Goal: Information Seeking & Learning: Learn about a topic

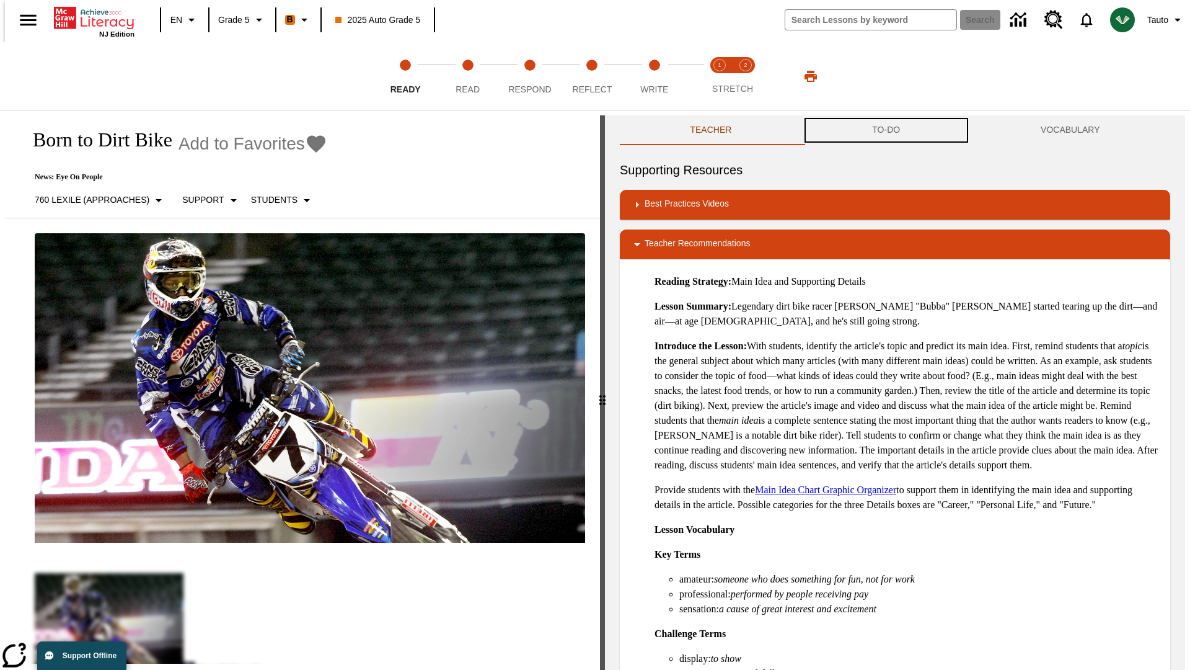
click at [887, 130] on button "TO-DO" at bounding box center [886, 130] width 169 height 30
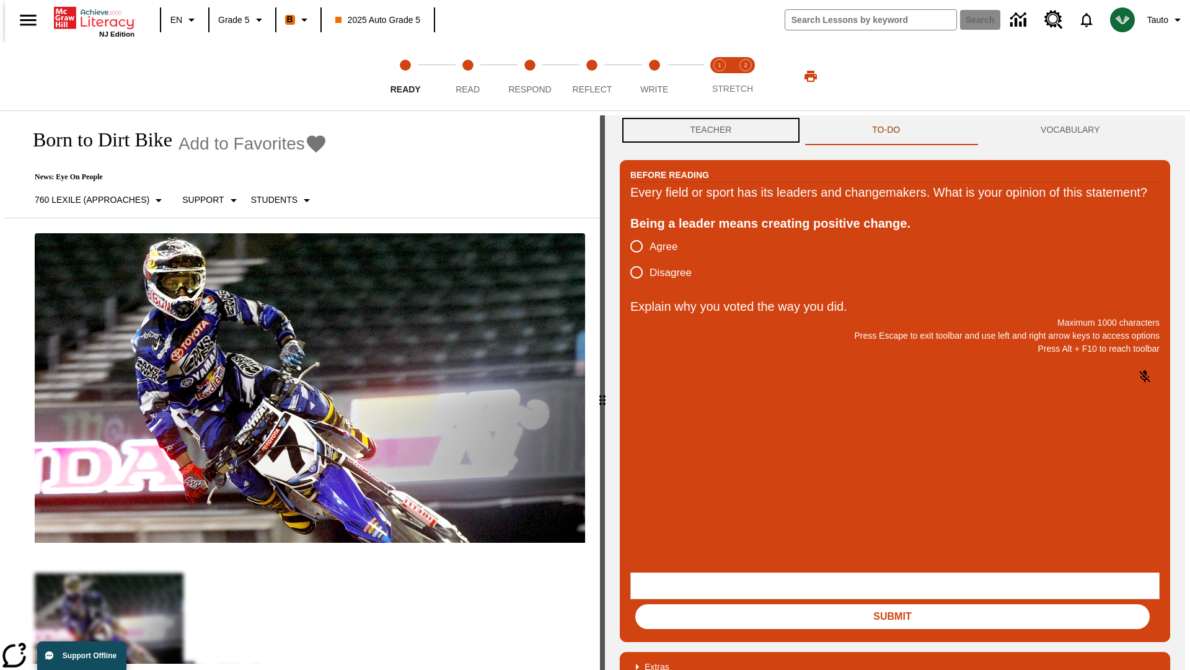
scroll to position [1, 0]
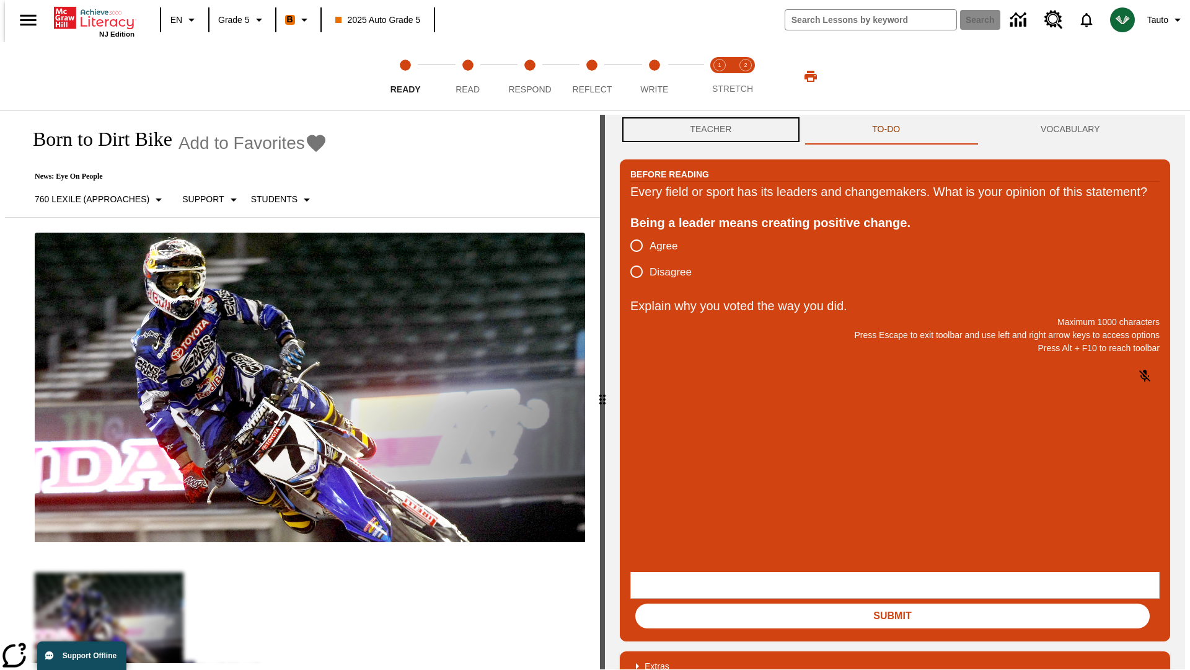
click at [707, 130] on button "Teacher" at bounding box center [711, 130] width 182 height 30
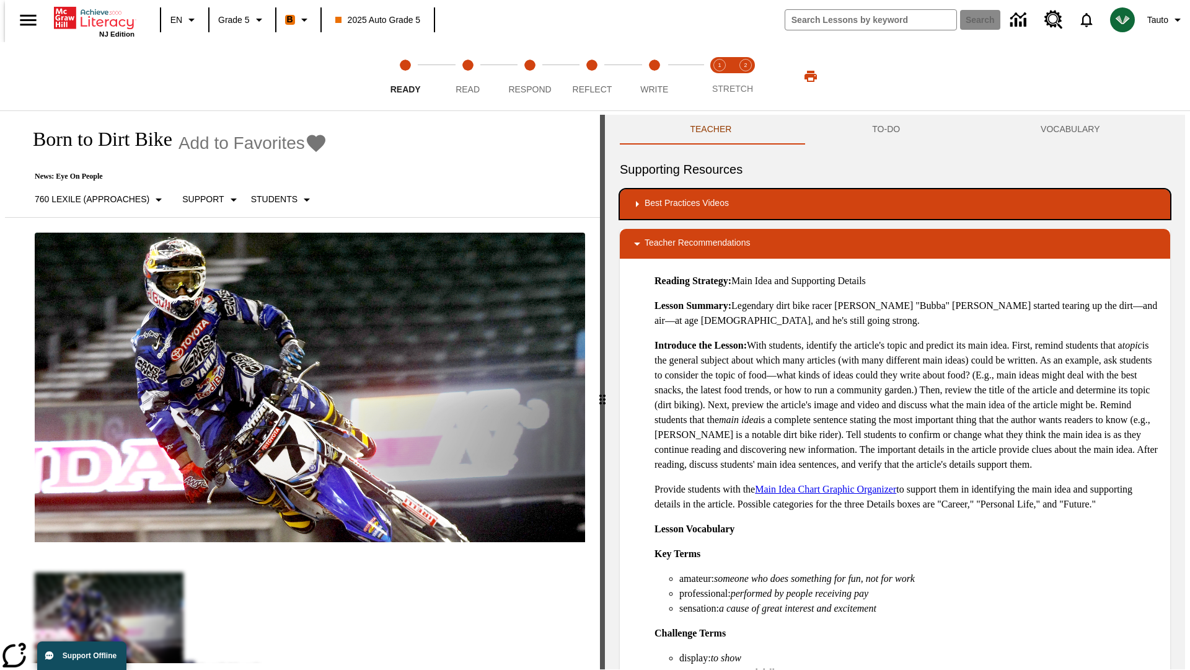
click at [895, 204] on div "Best Practices Videos" at bounding box center [895, 204] width 531 height 15
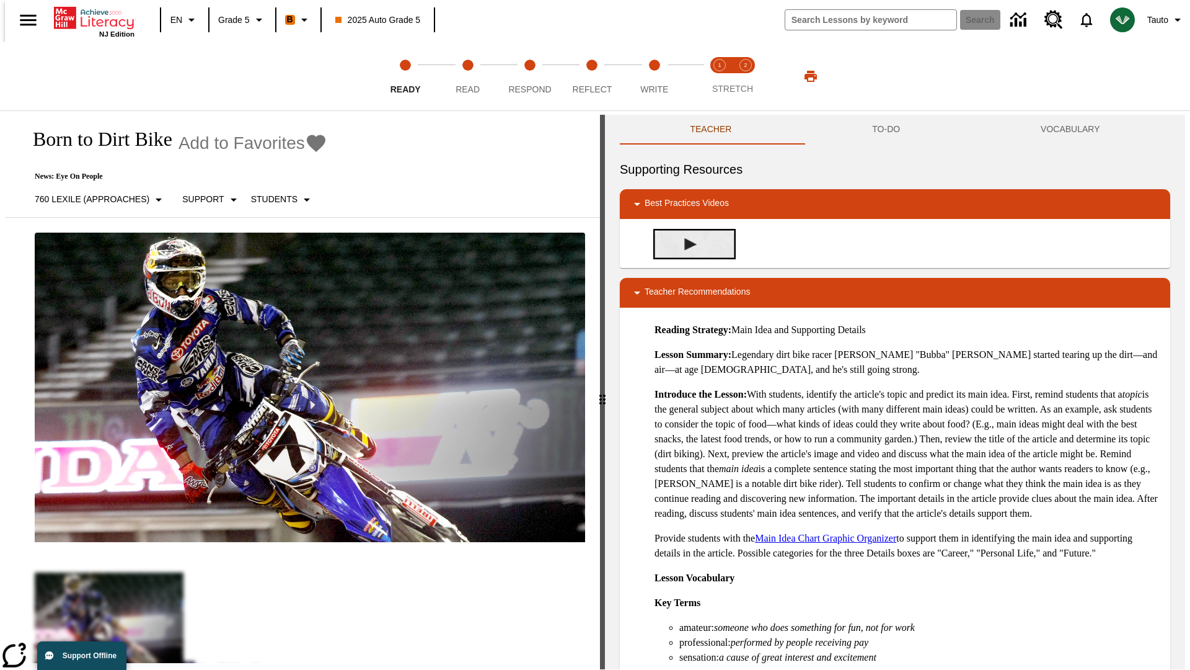
click at [686, 244] on img "Building Academic Vocabulary" at bounding box center [690, 244] width 12 height 12
click at [467, 76] on span "Read" at bounding box center [468, 84] width 24 height 22
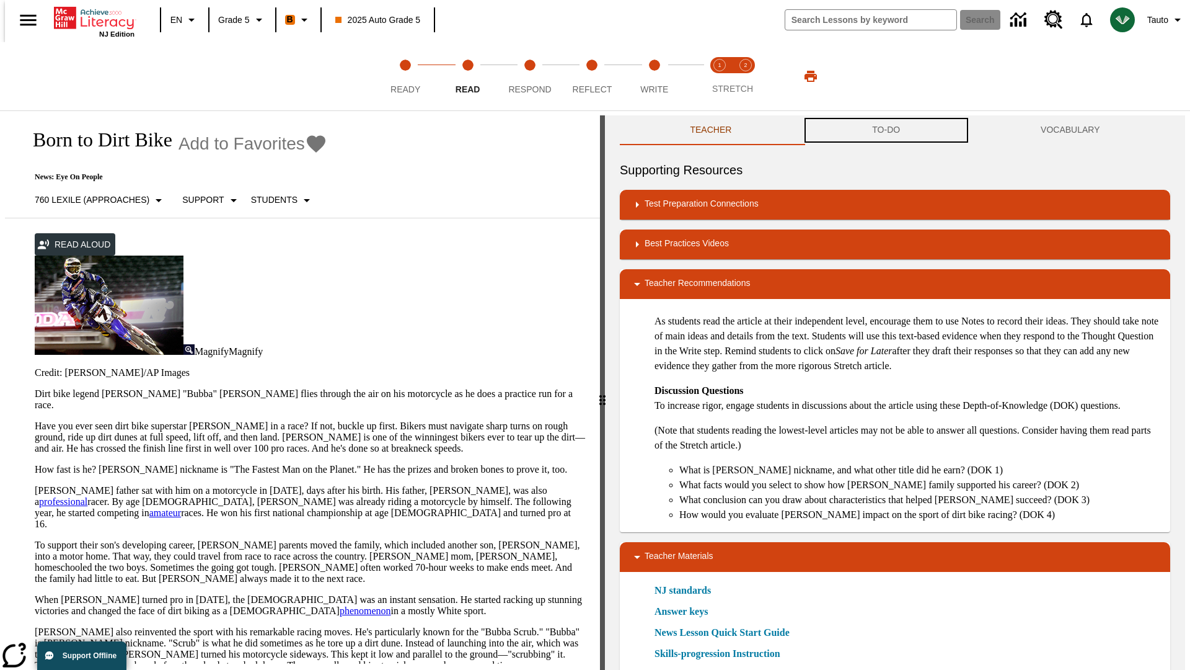
scroll to position [1, 0]
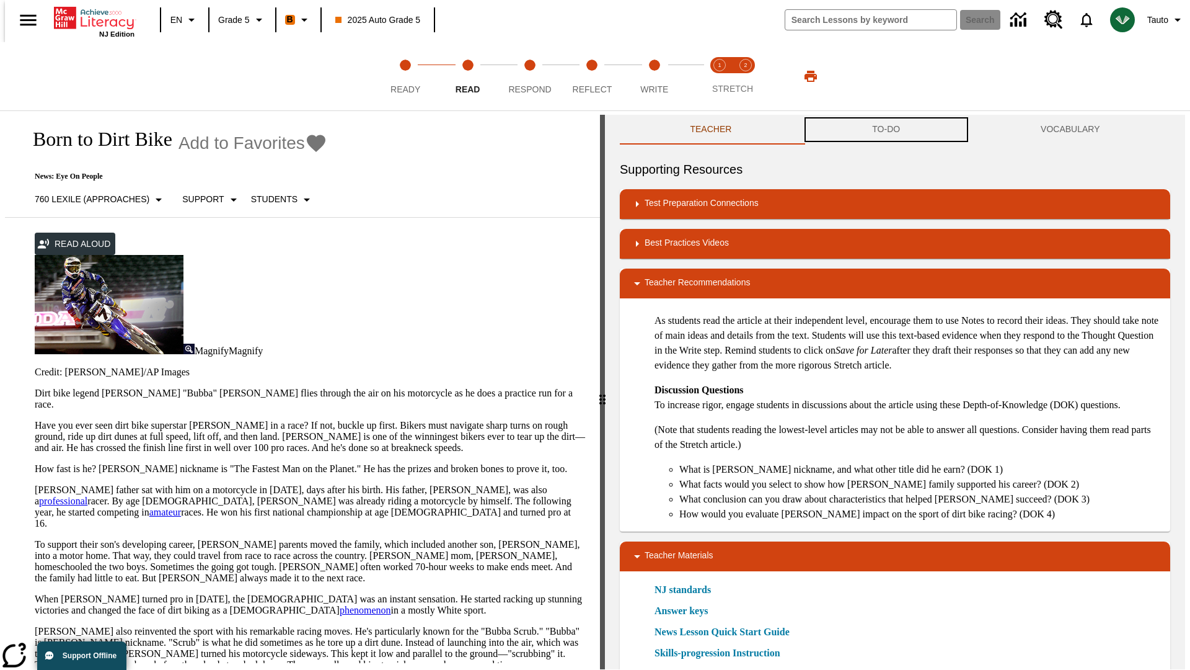
click at [887, 130] on button "TO-DO" at bounding box center [886, 130] width 169 height 30
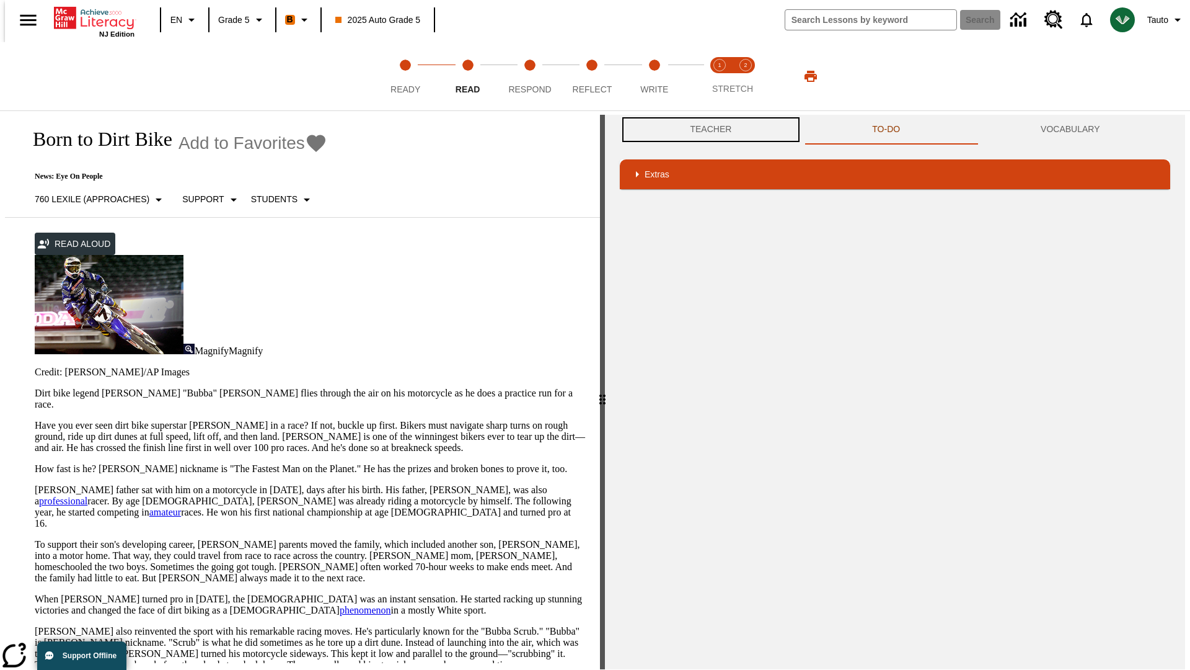
click at [707, 130] on button "Teacher" at bounding box center [711, 130] width 182 height 30
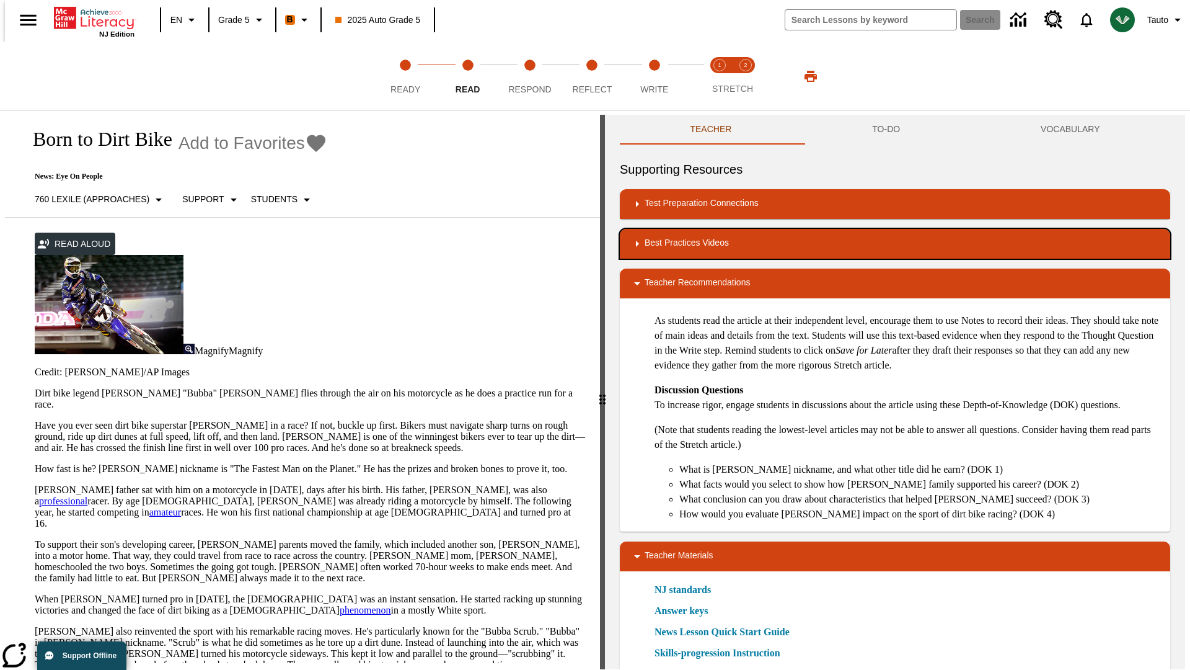
click at [895, 244] on div "Best Practices Videos" at bounding box center [895, 243] width 531 height 15
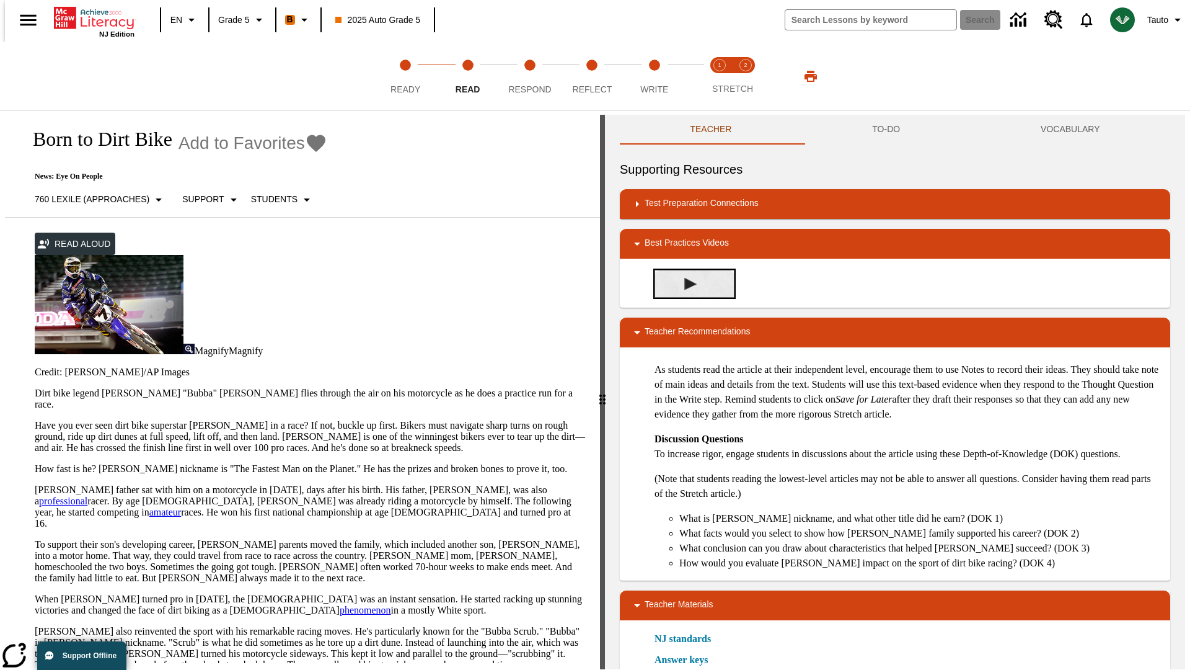
click at [686, 283] on img "Summarization" at bounding box center [690, 284] width 12 height 12
click at [720, 76] on span "Stretch Read step 1 of 2" at bounding box center [720, 84] width 16 height 22
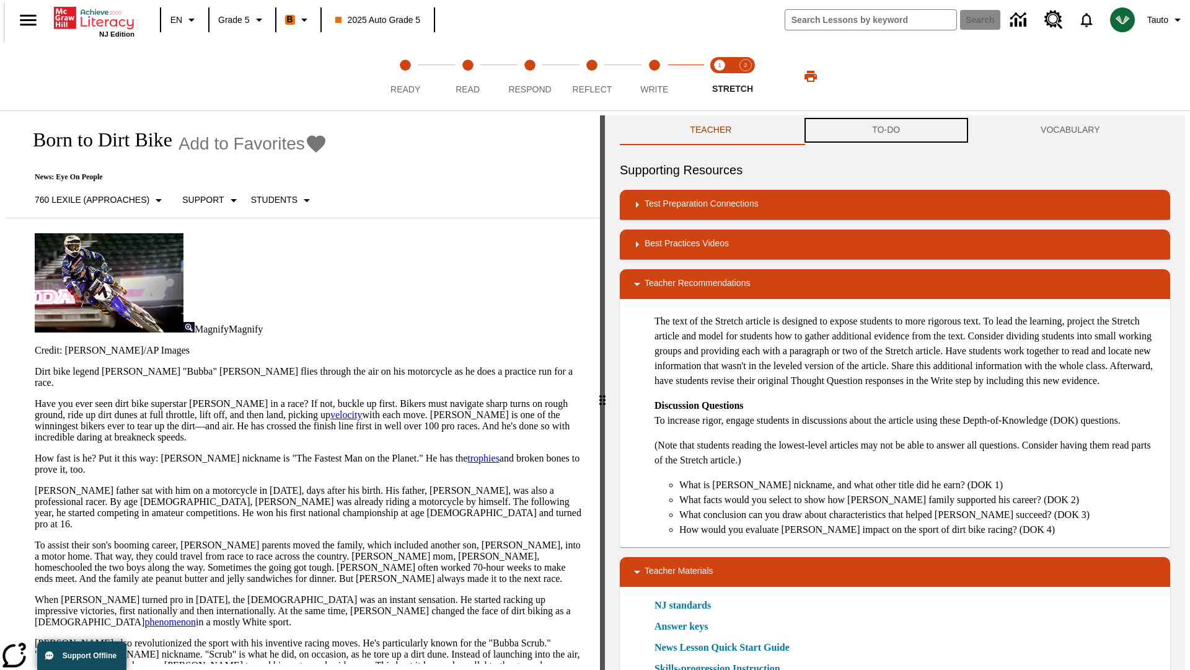
scroll to position [1, 0]
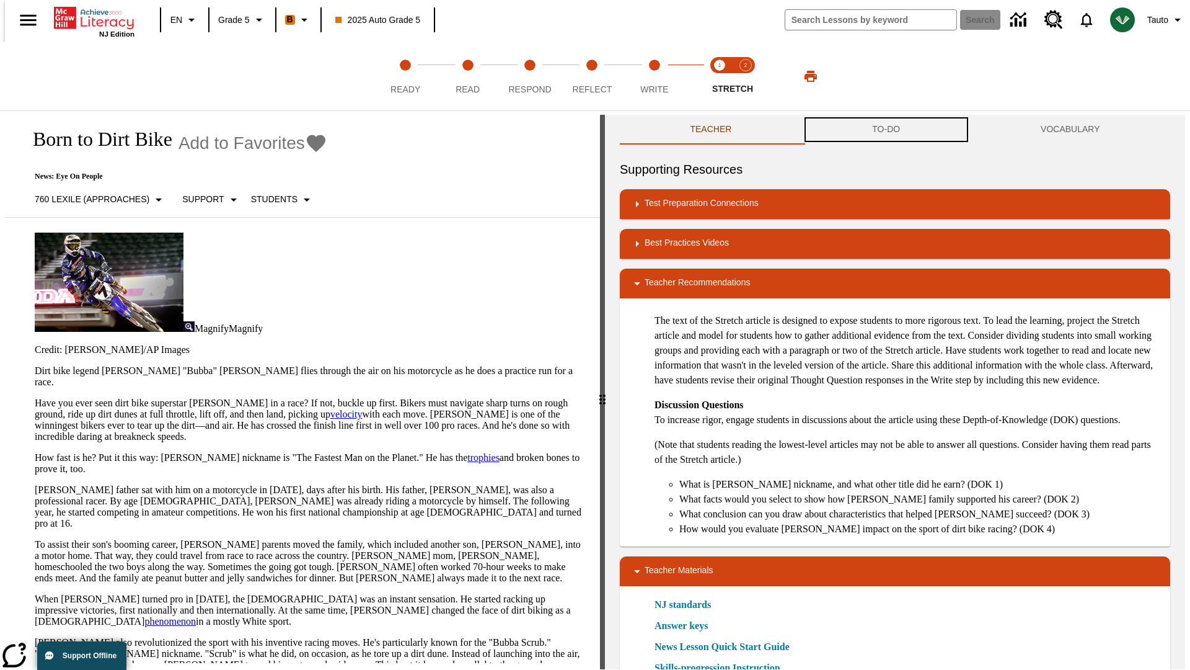
click at [887, 130] on button "TO-DO" at bounding box center [886, 130] width 169 height 30
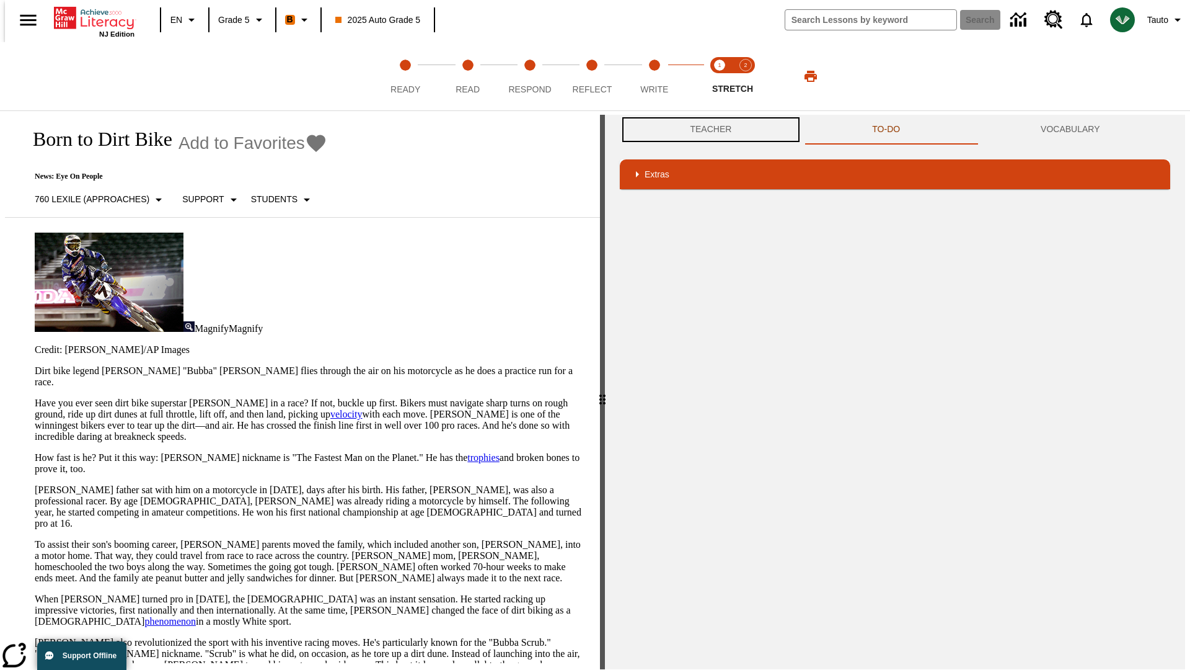
click at [707, 130] on button "Teacher" at bounding box center [711, 130] width 182 height 30
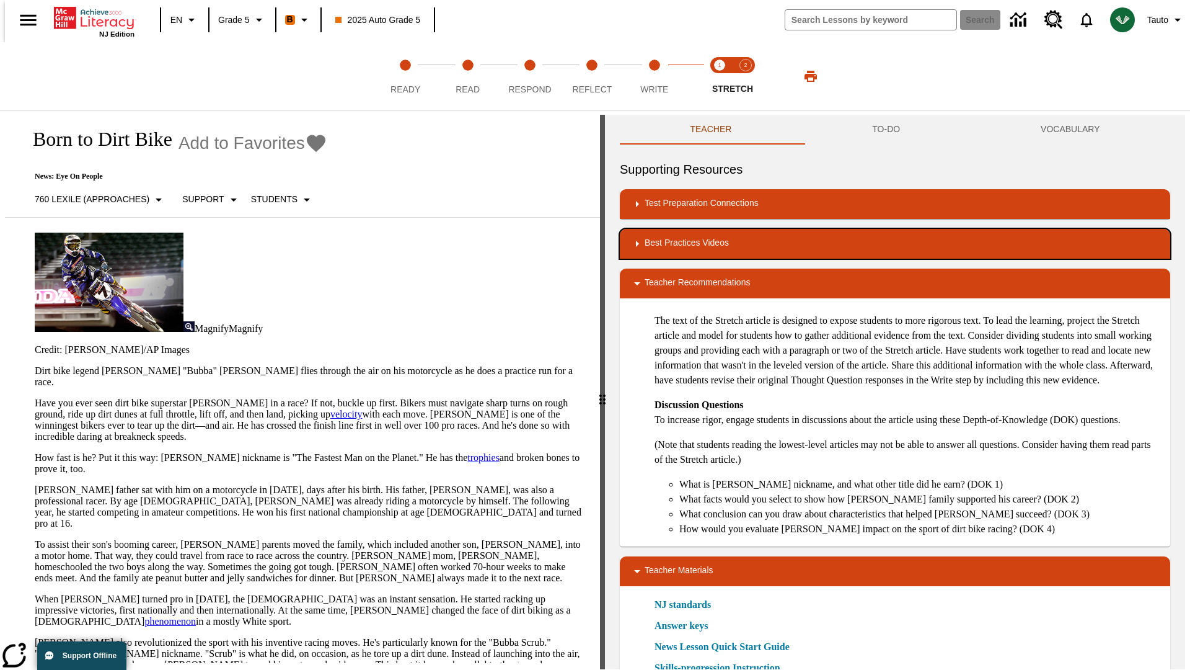
click at [895, 244] on div "Best Practices Videos" at bounding box center [895, 243] width 531 height 15
